Goal: Information Seeking & Learning: Learn about a topic

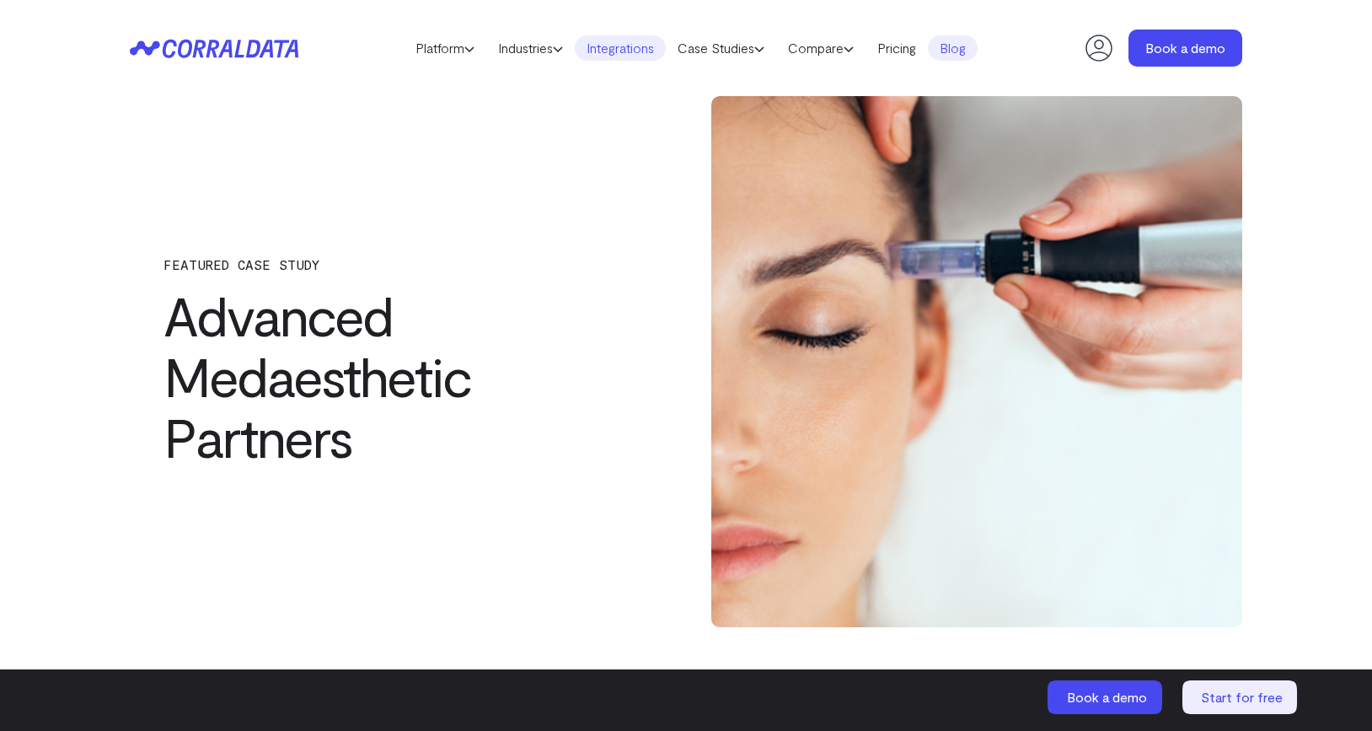
click at [619, 50] on link "Integrations" at bounding box center [620, 47] width 91 height 25
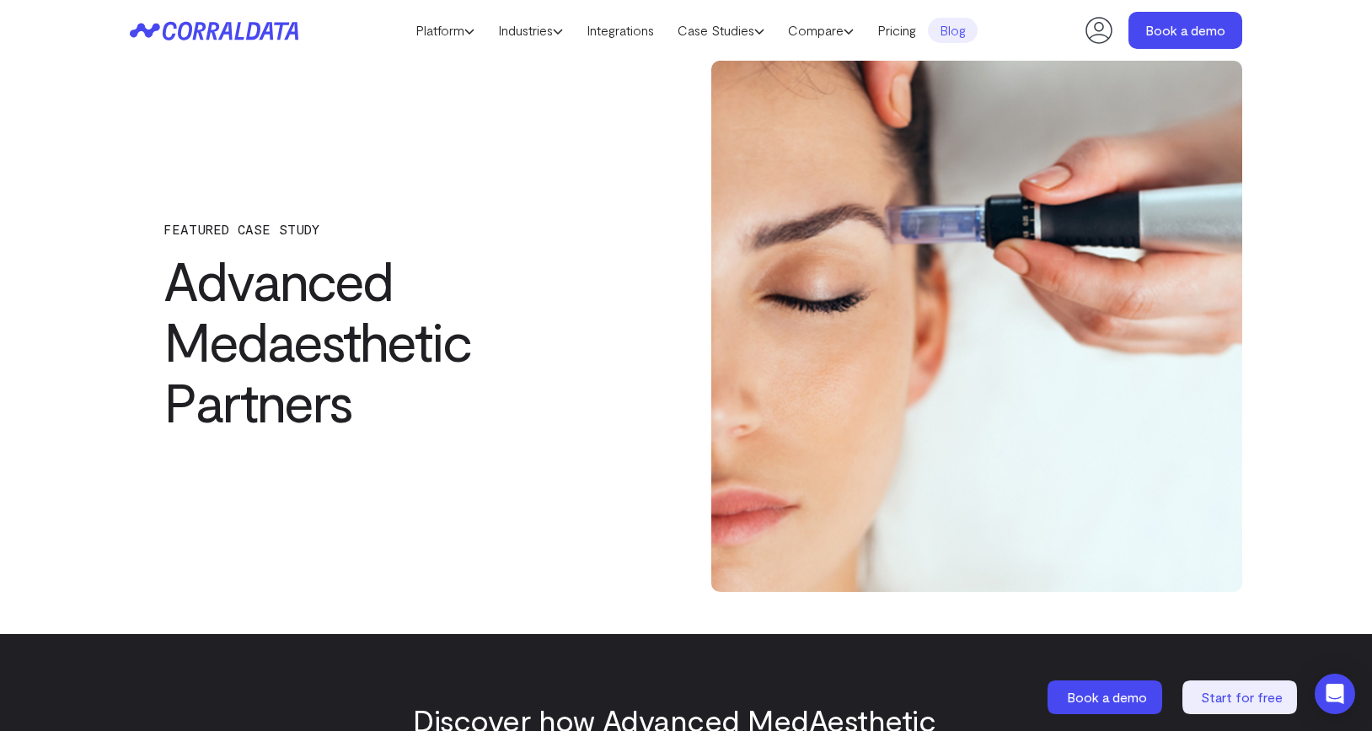
scroll to position [341, 0]
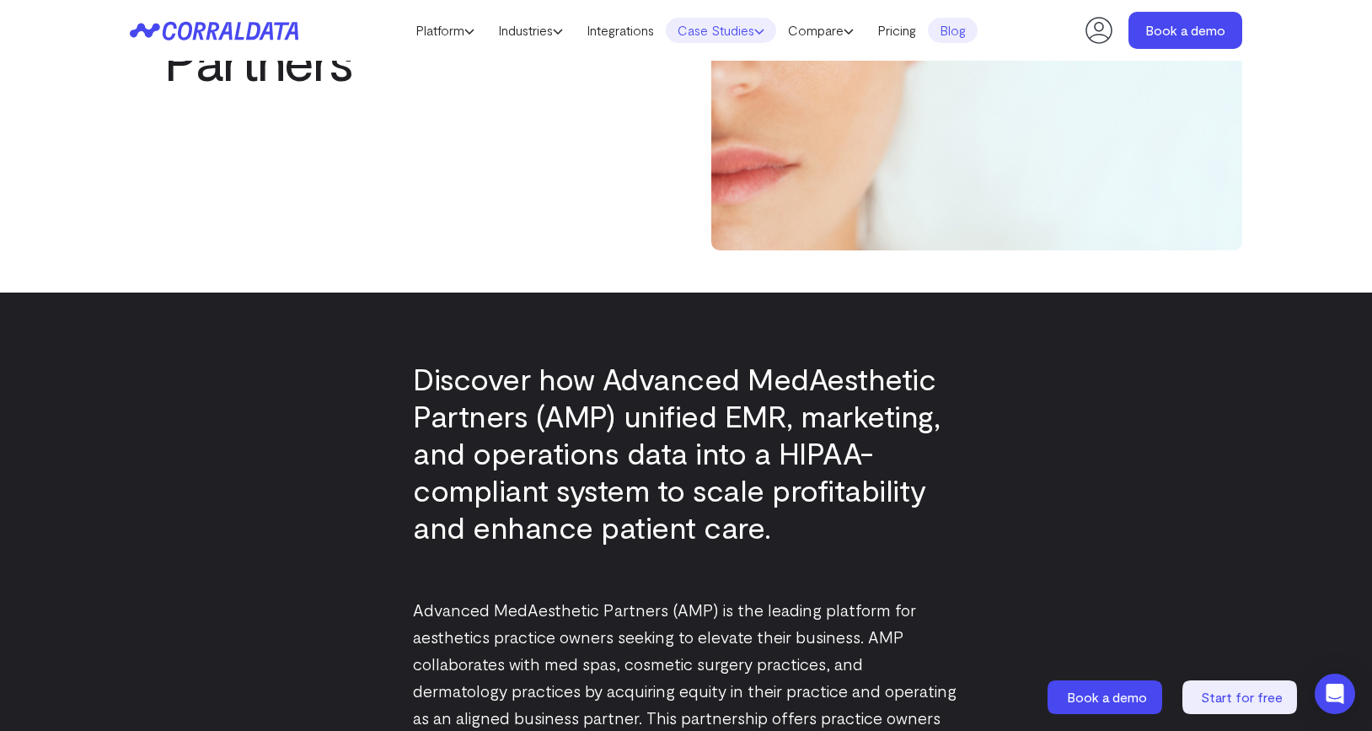
click at [765, 31] on icon at bounding box center [760, 31] width 10 height 10
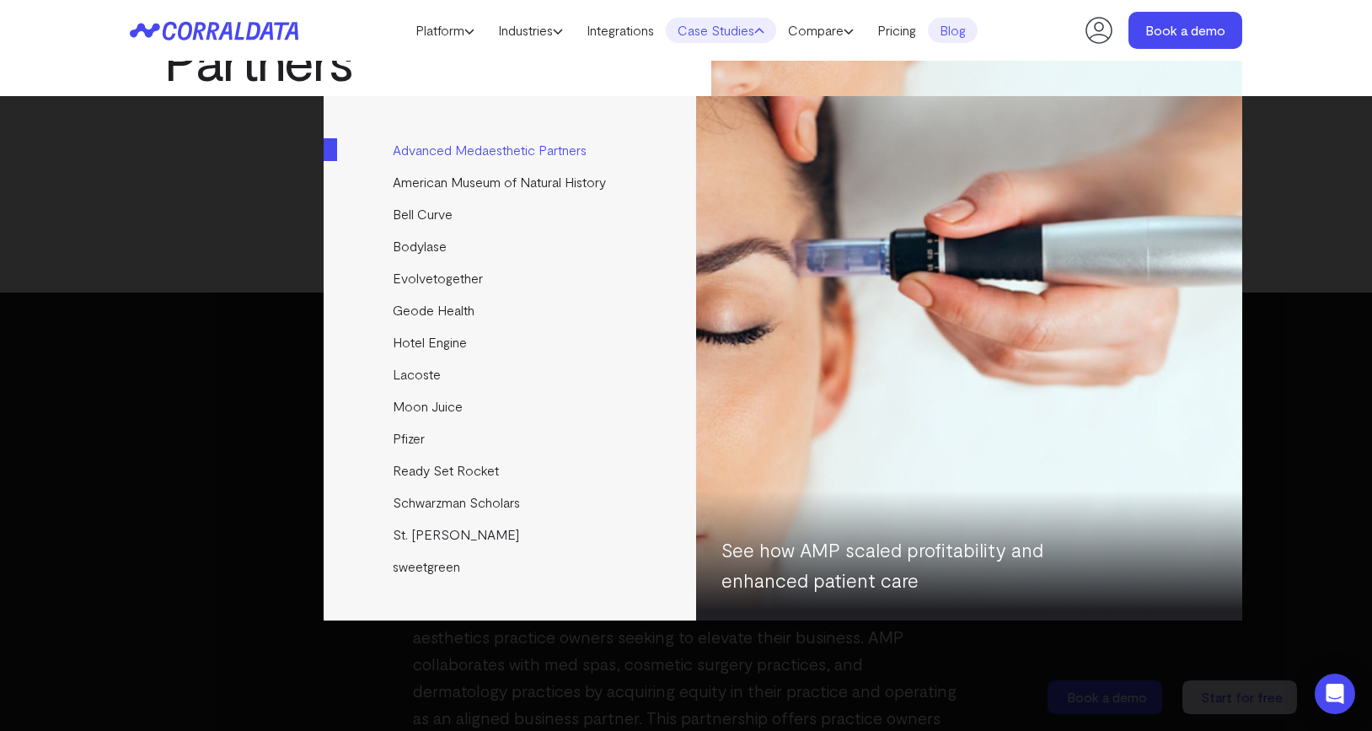
click at [540, 146] on link "Advanced Medaesthetic Partners" at bounding box center [511, 150] width 375 height 32
